Goal: Information Seeking & Learning: Get advice/opinions

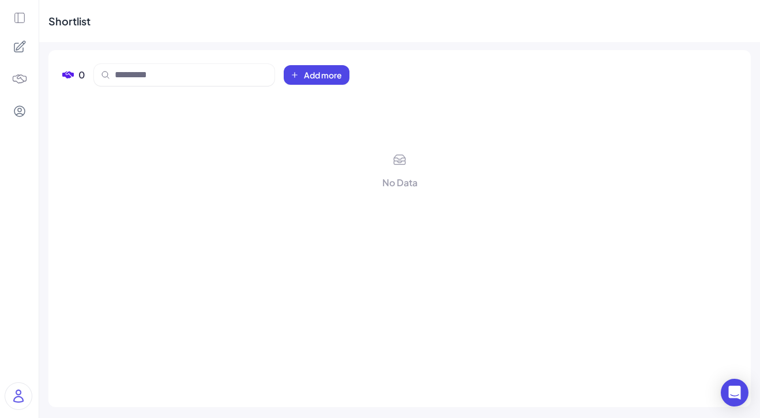
click at [16, 21] on icon at bounding box center [19, 18] width 13 height 13
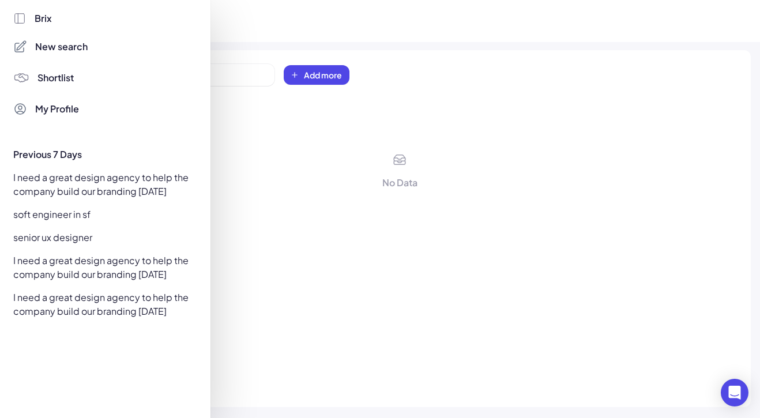
click at [40, 44] on span "New search" at bounding box center [61, 47] width 52 height 14
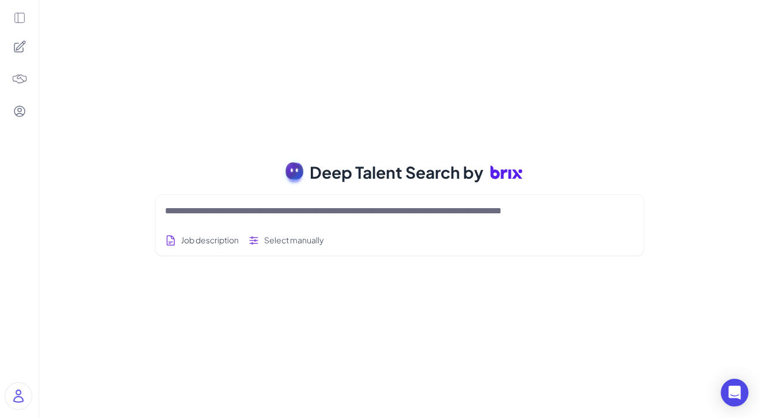
click at [314, 217] on textarea at bounding box center [386, 211] width 442 height 14
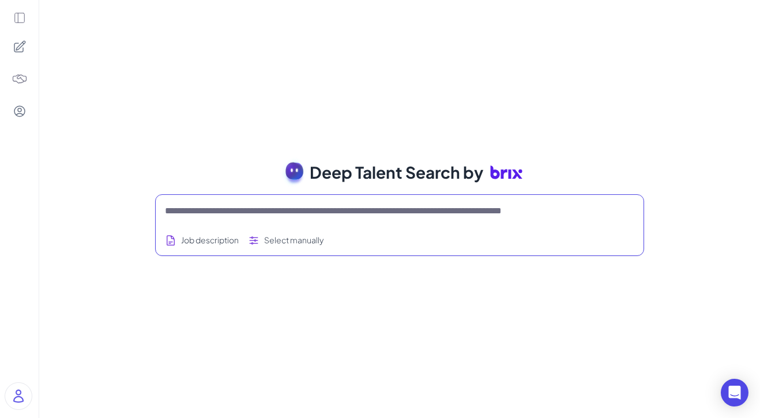
click at [17, 43] on icon at bounding box center [19, 46] width 11 height 11
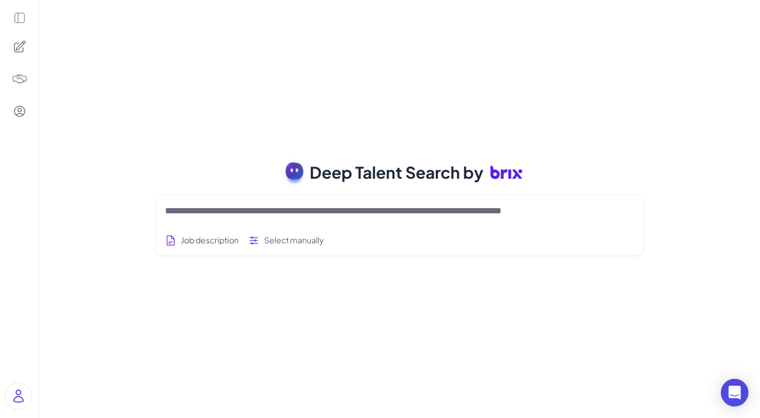
click at [23, 23] on icon at bounding box center [19, 18] width 13 height 13
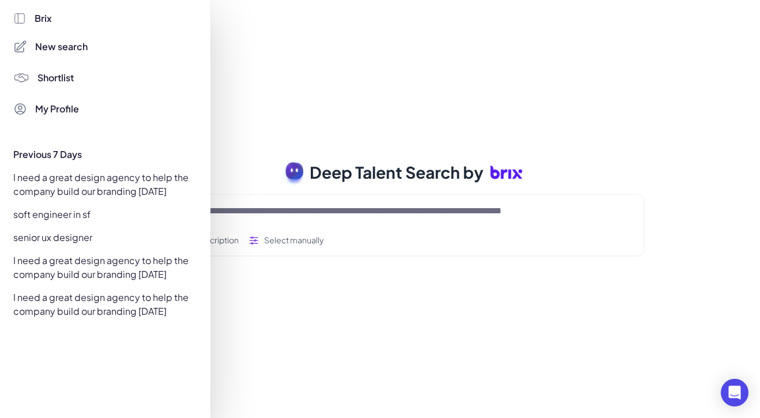
click at [61, 187] on div "I need a great design agency to help the company build our branding [DATE]" at bounding box center [101, 184] width 191 height 32
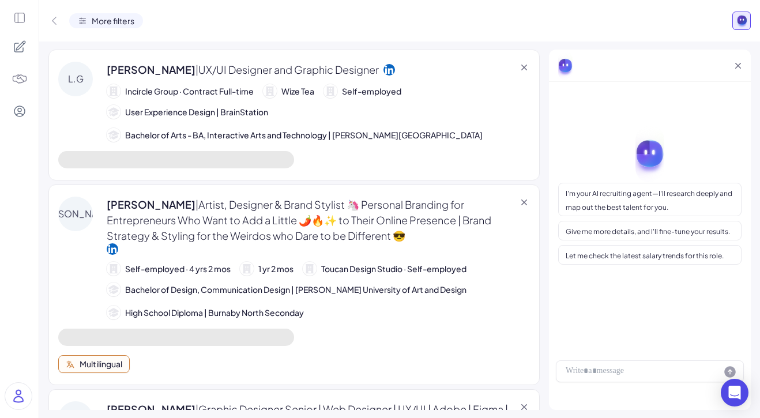
click at [526, 62] on icon at bounding box center [524, 68] width 12 height 12
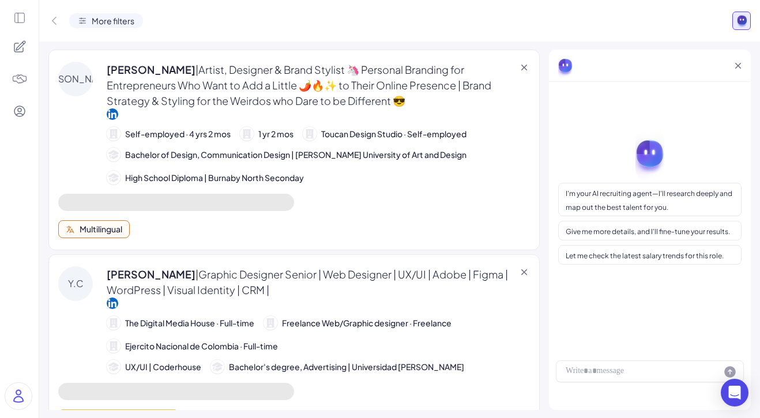
click at [327, 97] on span "Rachel Lee | Artist, Designer & Brand Stylist 🦄 Personal Branding for Entrepren…" at bounding box center [316, 85] width 418 height 47
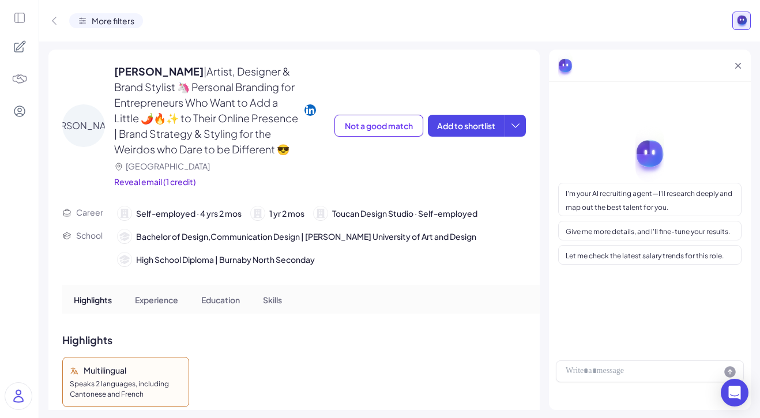
click at [124, 24] on span "More filters" at bounding box center [113, 21] width 43 height 12
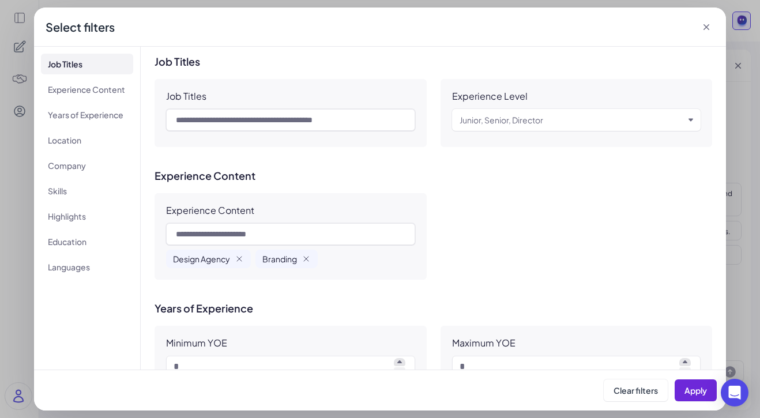
click at [28, 51] on div "**********" at bounding box center [380, 209] width 760 height 418
click at [713, 28] on div "Select filters" at bounding box center [380, 26] width 692 height 39
click at [707, 28] on icon at bounding box center [706, 27] width 6 height 6
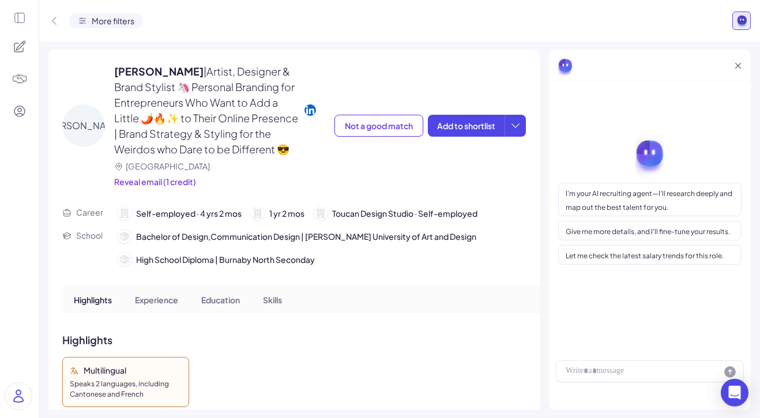
click at [113, 25] on span "More filters" at bounding box center [113, 21] width 43 height 12
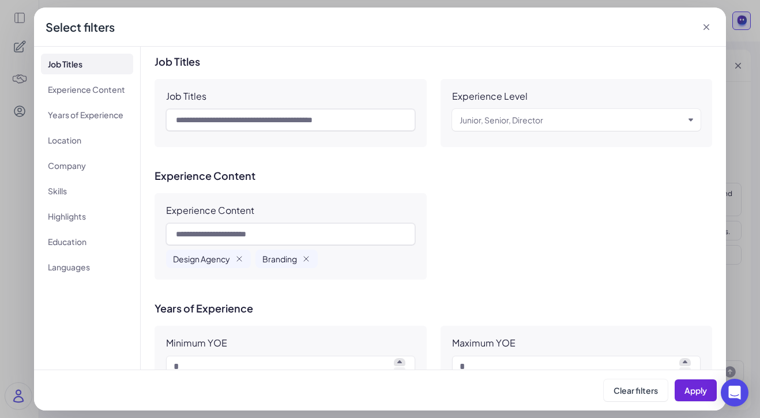
click at [3, 28] on div "**********" at bounding box center [380, 209] width 760 height 418
click at [708, 24] on icon at bounding box center [706, 27] width 12 height 12
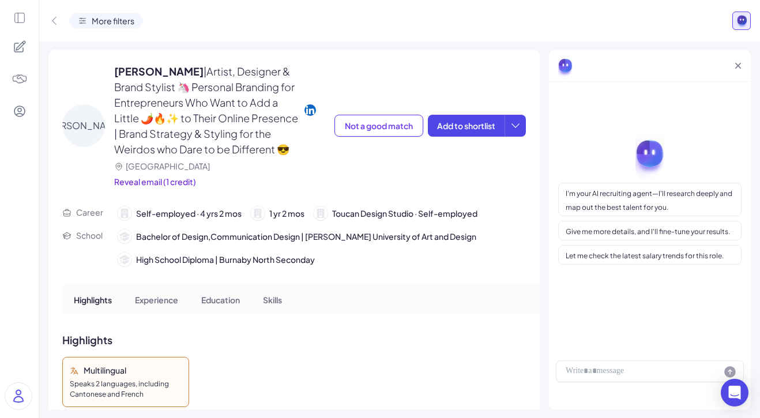
click at [51, 20] on icon at bounding box center [54, 21] width 12 height 12
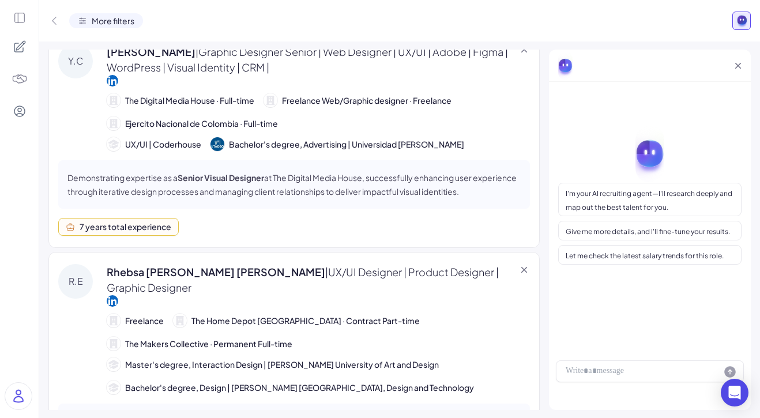
scroll to position [528, 0]
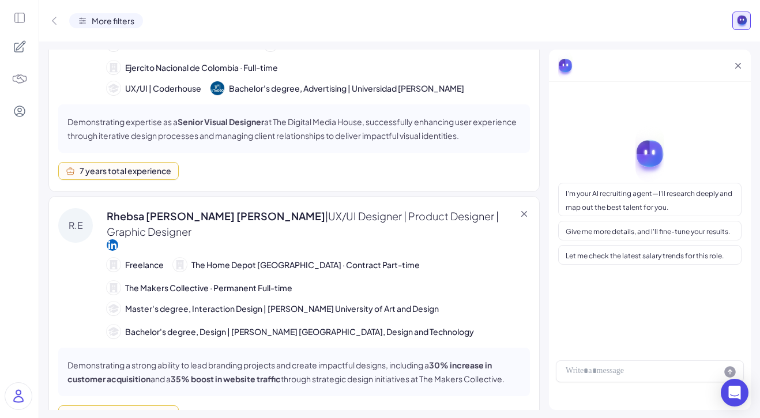
click at [173, 224] on div "Rhebsa Elsa Anil | UX/UI Designer | Product Designer | Graphic Designer Freelan…" at bounding box center [318, 273] width 423 height 130
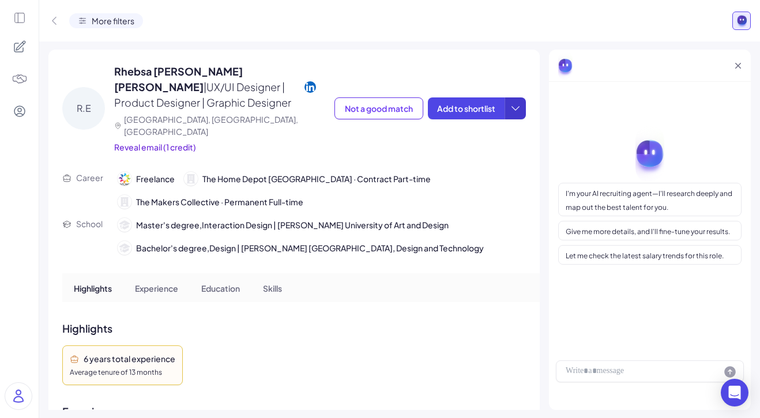
click at [512, 103] on icon at bounding box center [516, 109] width 12 height 12
click at [500, 75] on div "R.E Rhebsa Elsa Anil | UX/UI Designer | Product Designer | Graphic Designer Van…" at bounding box center [293, 106] width 463 height 113
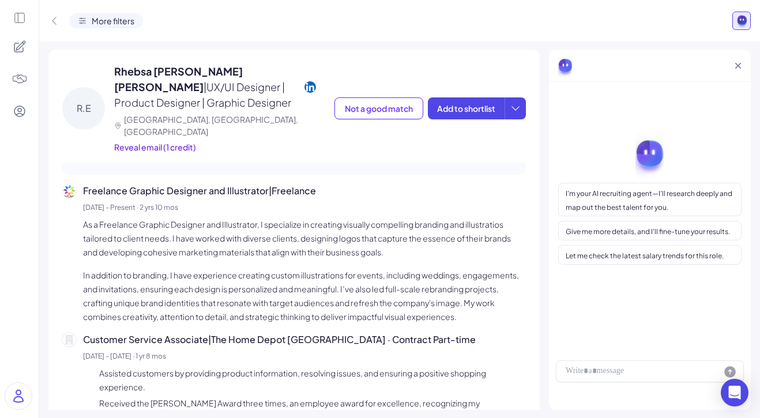
scroll to position [822, 0]
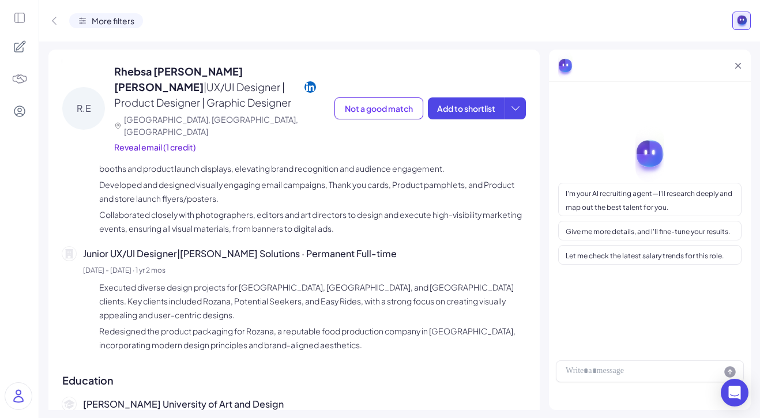
click at [51, 19] on icon at bounding box center [54, 21] width 12 height 12
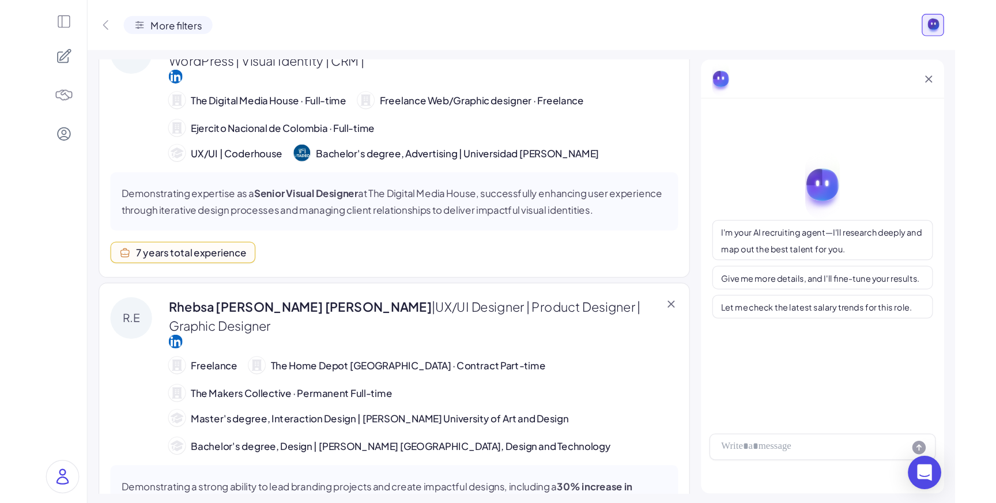
scroll to position [310, 0]
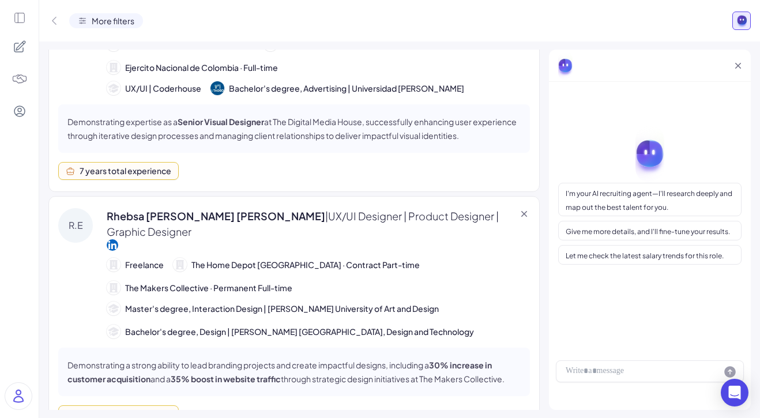
click at [51, 19] on icon at bounding box center [54, 21] width 12 height 12
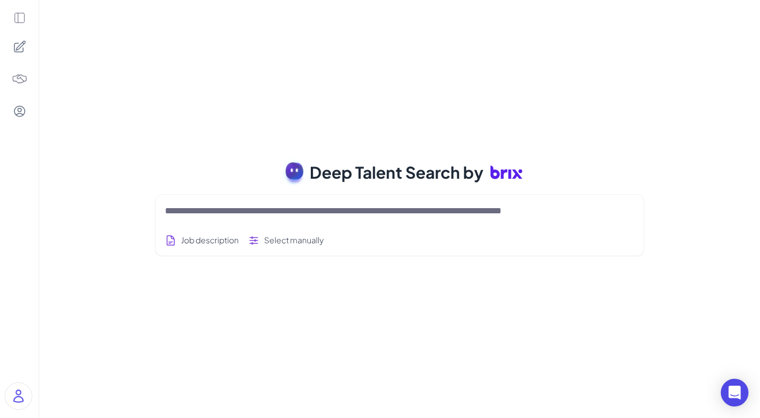
click at [13, 46] on icon at bounding box center [20, 47] width 14 height 14
click at [22, 93] on div at bounding box center [19, 209] width 39 height 418
click at [22, 85] on img at bounding box center [20, 79] width 16 height 16
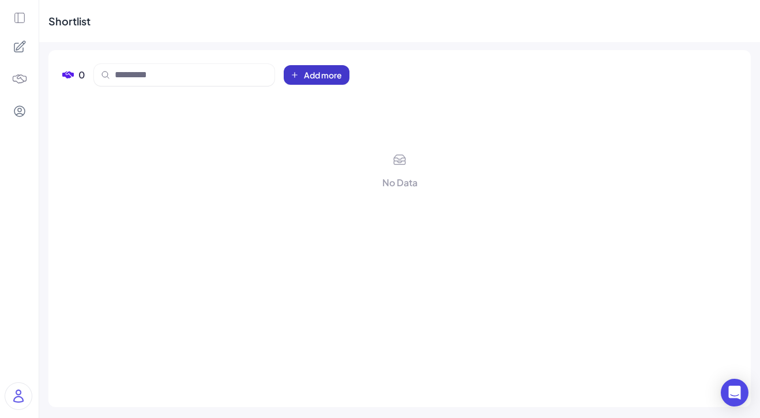
click at [333, 80] on span "Add more" at bounding box center [323, 75] width 38 height 12
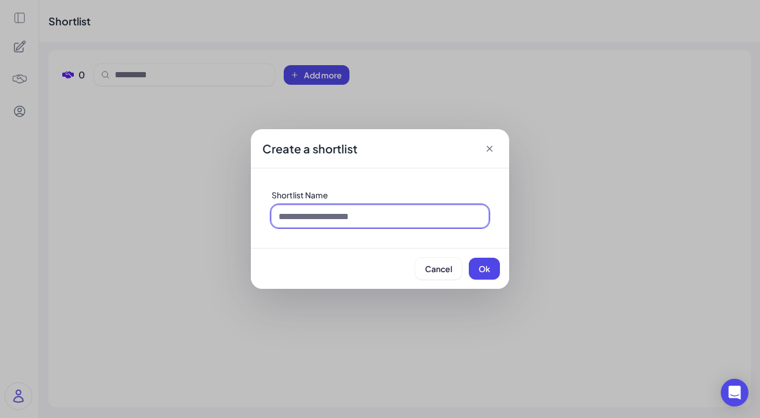
click at [342, 220] on input at bounding box center [379, 216] width 217 height 22
type input "********"
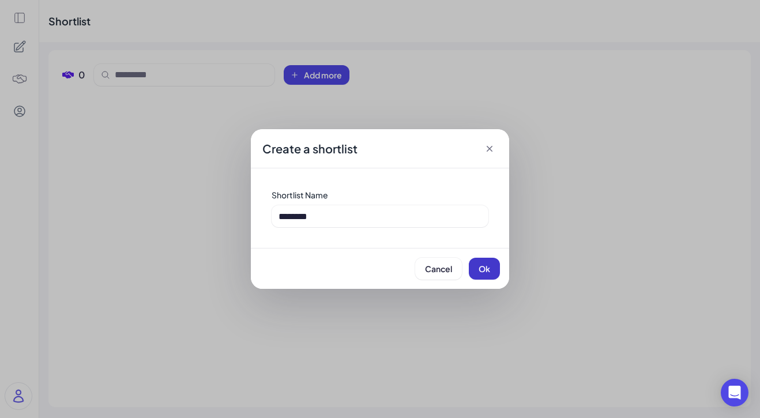
click at [478, 269] on button "Ok" at bounding box center [484, 269] width 31 height 22
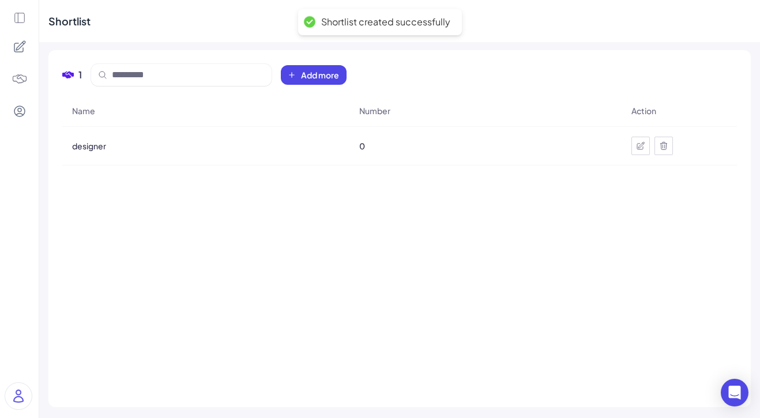
click at [92, 153] on div "designer" at bounding box center [206, 146] width 286 height 32
click at [92, 146] on span "designer" at bounding box center [89, 146] width 34 height 12
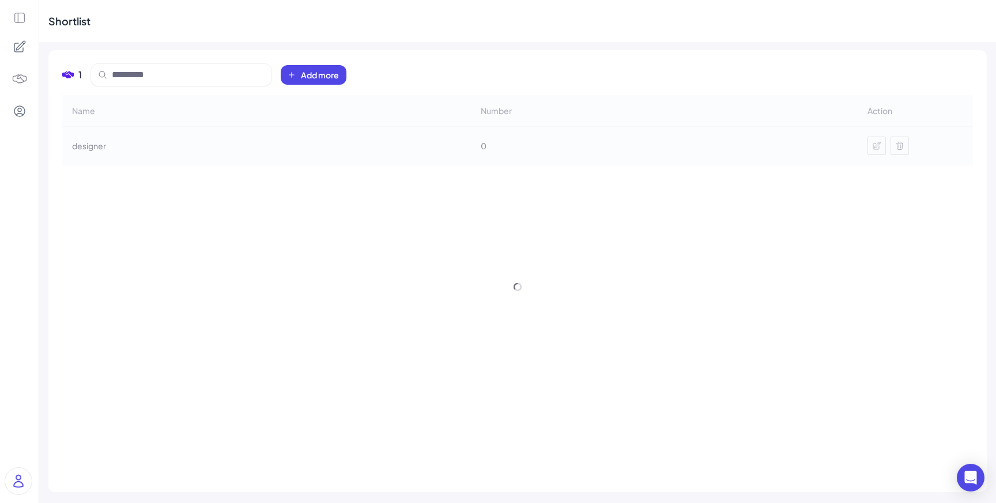
click at [20, 17] on icon at bounding box center [19, 18] width 13 height 13
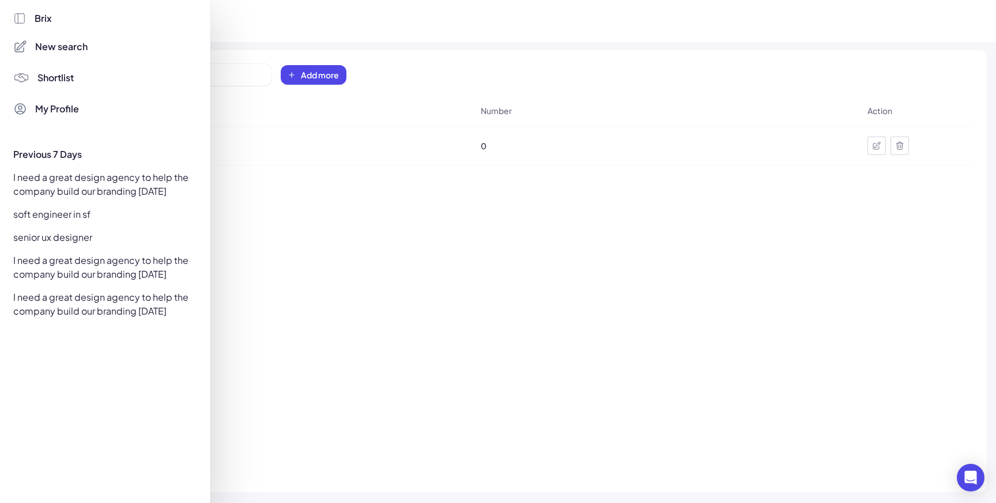
click at [66, 213] on div "soft engineer in sf" at bounding box center [101, 214] width 191 height 18
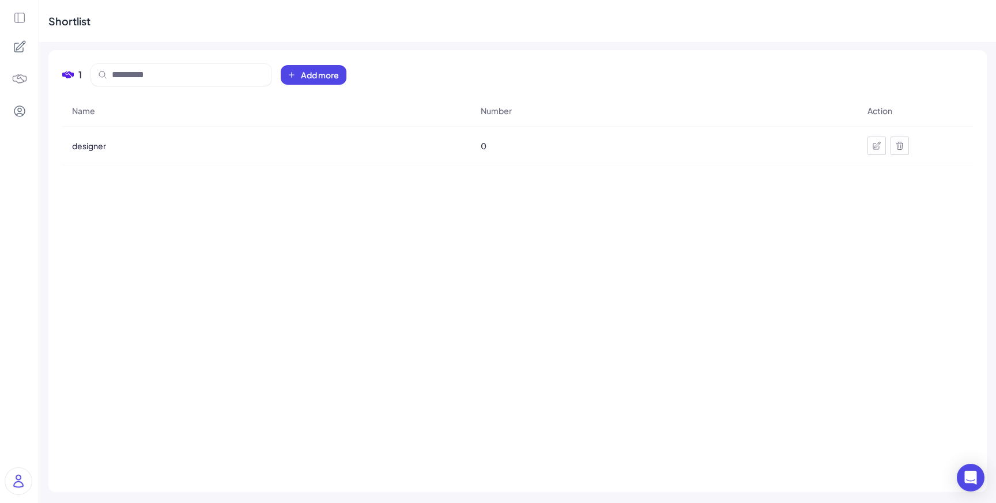
click at [27, 13] on div at bounding box center [19, 251] width 39 height 503
click at [21, 13] on icon at bounding box center [19, 18] width 13 height 13
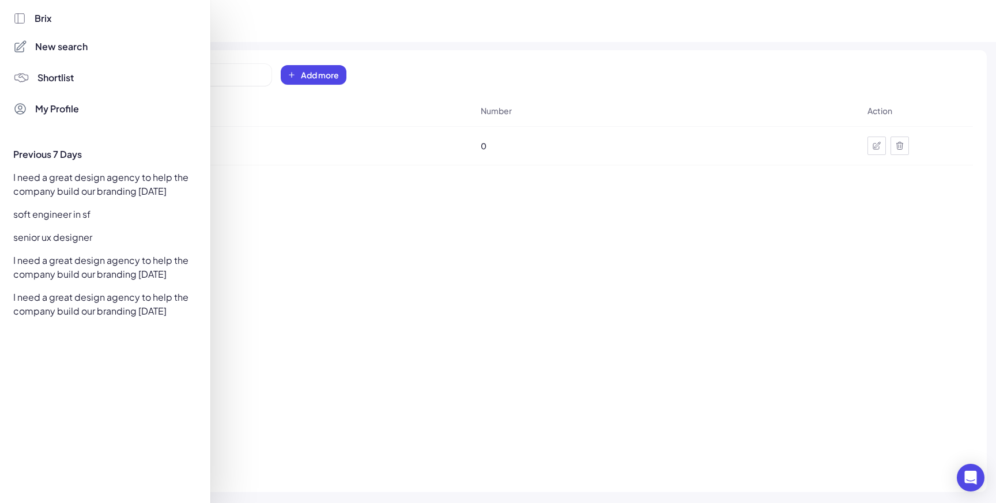
click at [79, 184] on div "I need a great design agency to help the company build our branding [DATE]" at bounding box center [101, 184] width 191 height 32
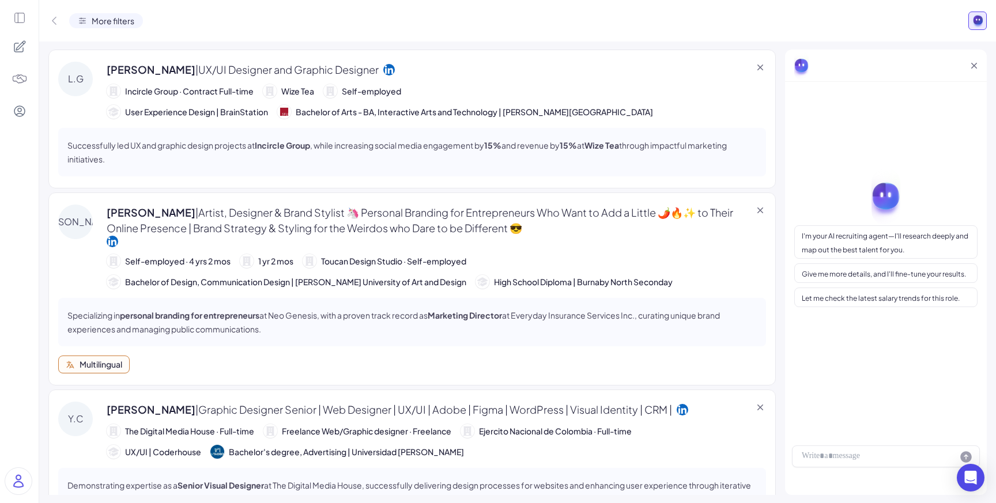
click at [22, 21] on icon at bounding box center [19, 18] width 13 height 13
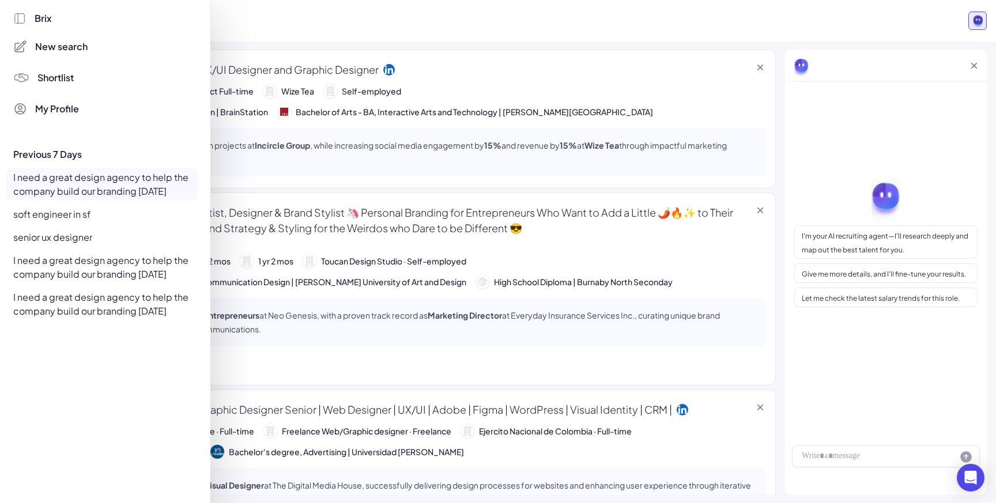
click at [288, 70] on div at bounding box center [498, 251] width 996 height 503
